Goal: Transaction & Acquisition: Register for event/course

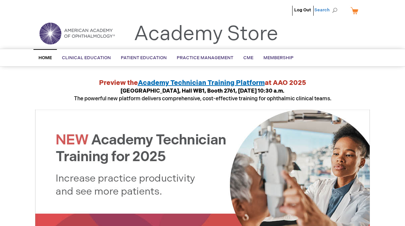
click at [325, 9] on span "Search" at bounding box center [326, 9] width 25 height 13
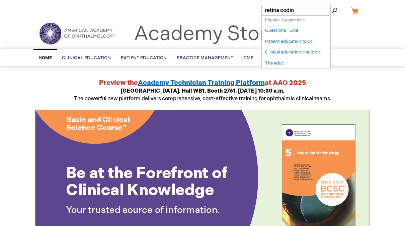
type input "retina coding"
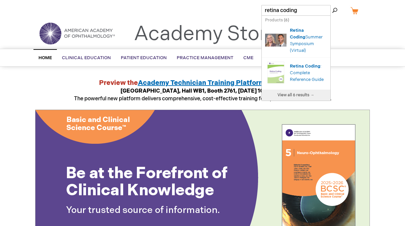
click at [288, 40] on div "Search Autocomplete Result" at bounding box center [277, 41] width 25 height 29
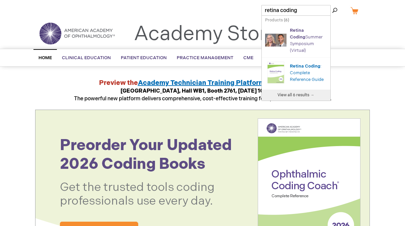
click at [305, 43] on link "Retina Coding Summer Symposium (Virtual)" at bounding box center [306, 40] width 33 height 25
